Goal: Navigation & Orientation: Find specific page/section

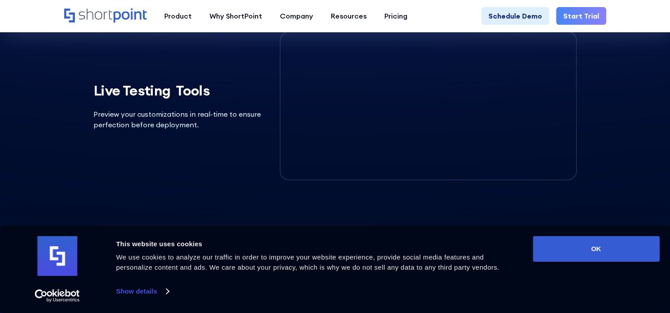
scroll to position [1955, 0]
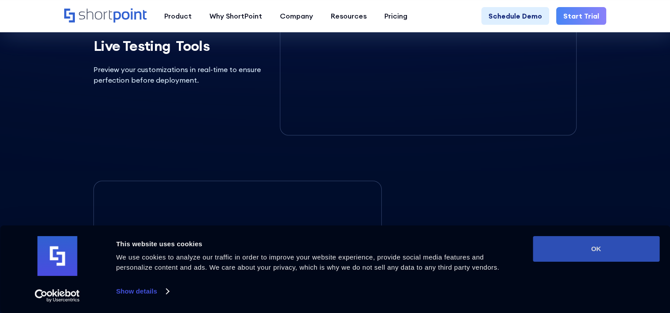
click at [596, 250] on button "OK" at bounding box center [596, 249] width 127 height 26
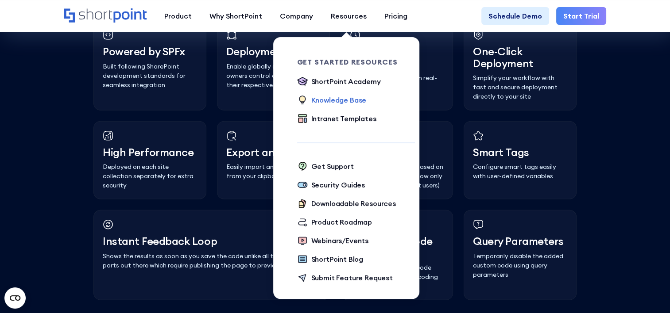
scroll to position [2309, 0]
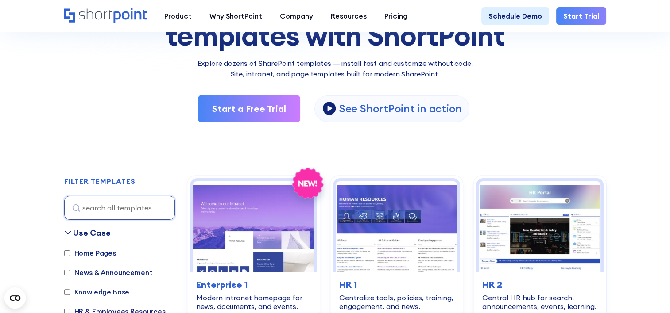
scroll to position [221, 0]
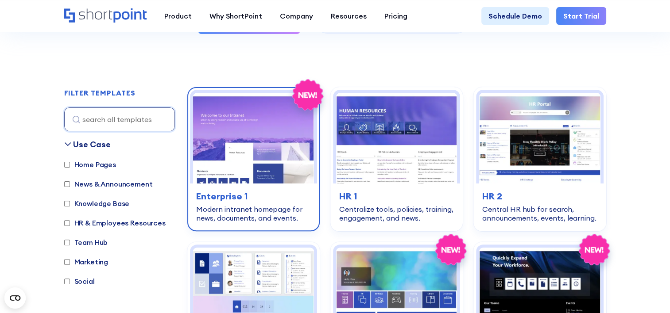
click at [283, 164] on img at bounding box center [253, 138] width 121 height 91
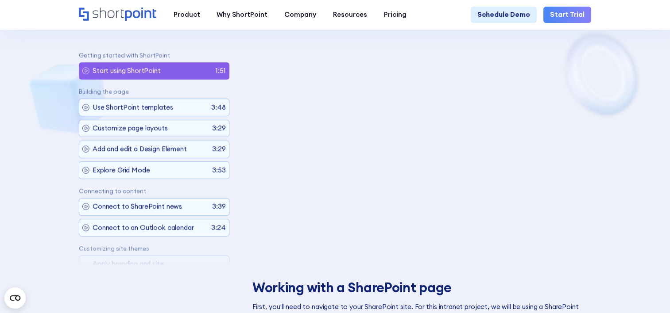
scroll to position [531, 0]
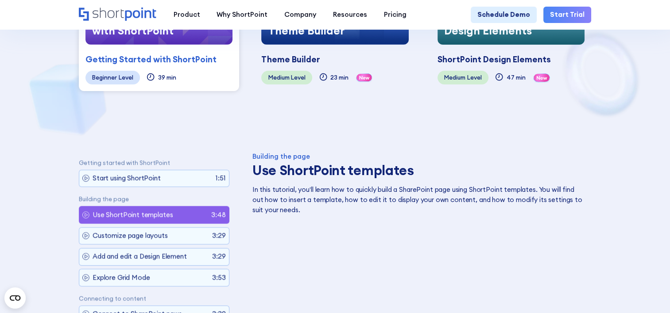
scroll to position [221, 0]
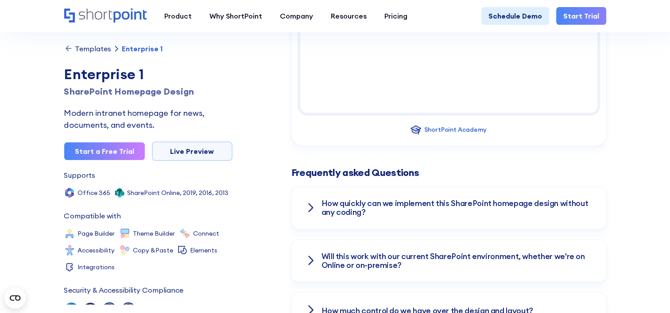
scroll to position [1018, 0]
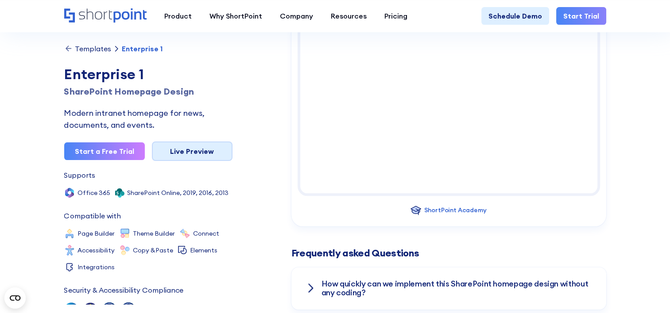
click at [217, 143] on link "Live Preview" at bounding box center [192, 151] width 81 height 19
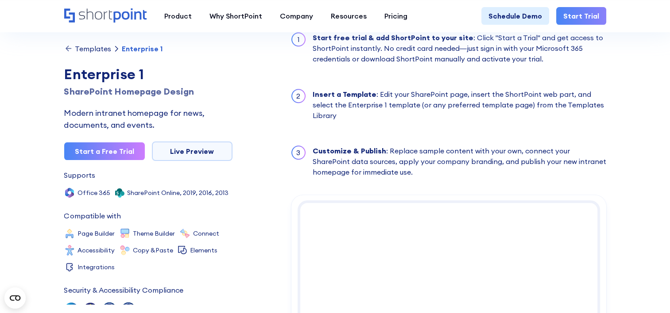
click at [90, 50] on div "Templates" at bounding box center [93, 48] width 36 height 7
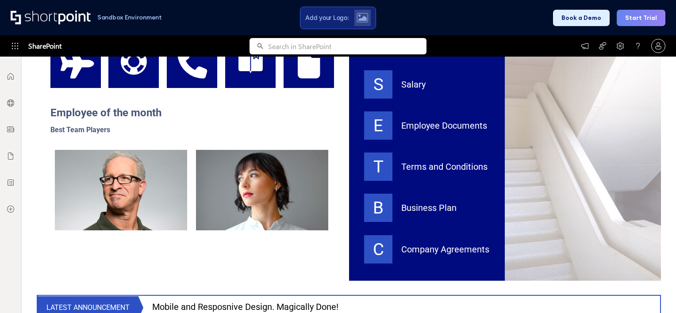
scroll to position [443, 0]
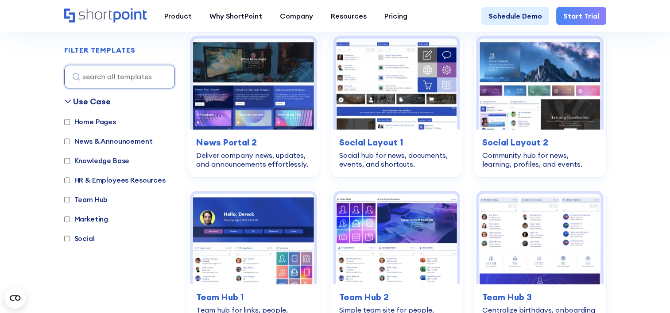
scroll to position [1239, 0]
